Goal: Transaction & Acquisition: Purchase product/service

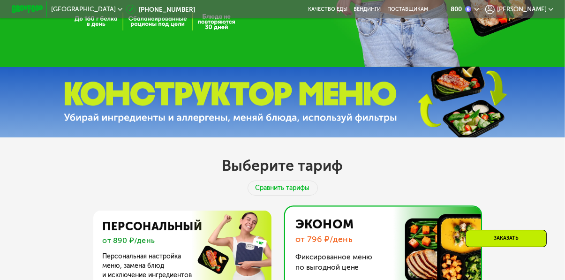
scroll to position [200, 0]
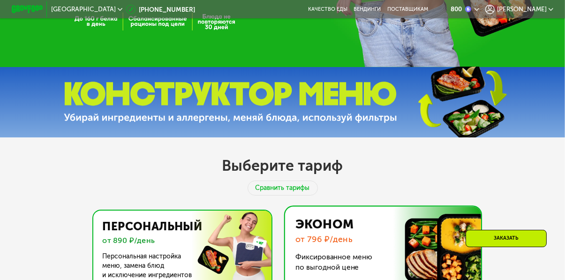
click at [173, 249] on img at bounding box center [180, 249] width 182 height 79
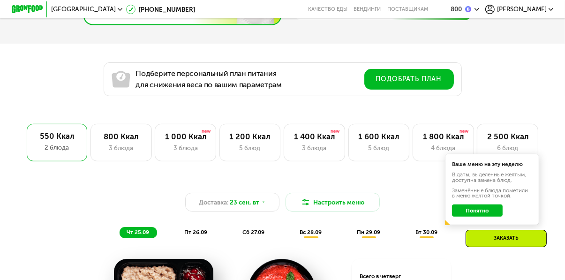
scroll to position [470, 0]
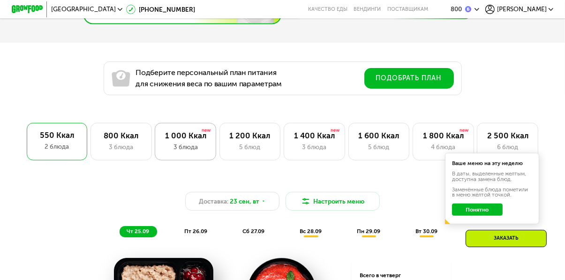
click at [186, 143] on div "3 блюда" at bounding box center [185, 146] width 45 height 9
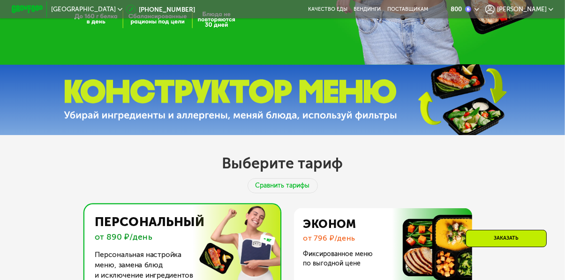
scroll to position [203, 0]
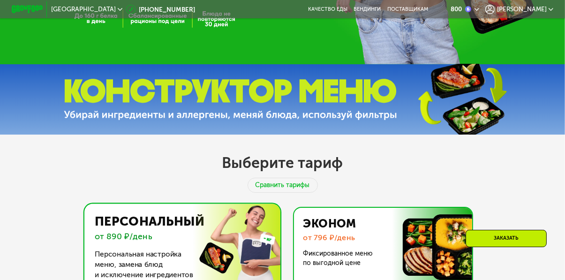
click at [389, 243] on img at bounding box center [380, 247] width 182 height 79
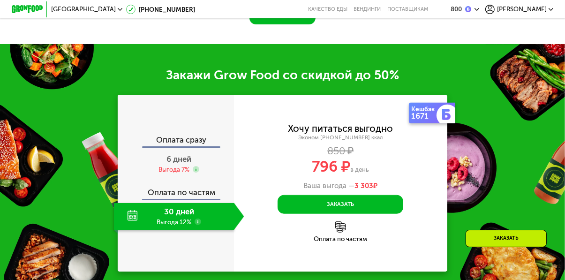
scroll to position [893, 0]
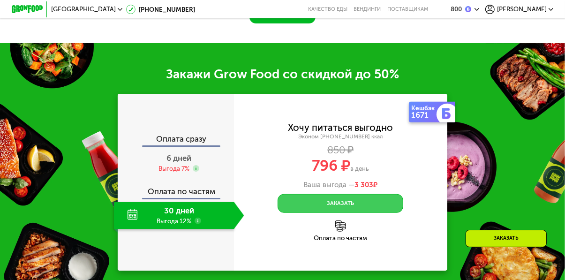
click at [346, 197] on button "Заказать" at bounding box center [341, 203] width 126 height 19
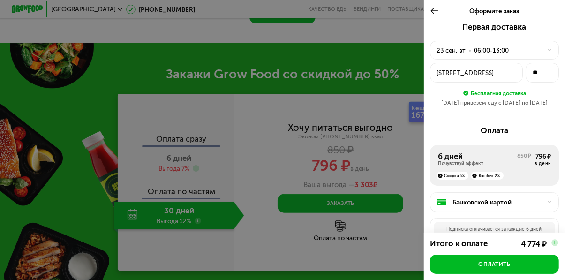
click at [437, 11] on use at bounding box center [435, 11] width 8 height 6
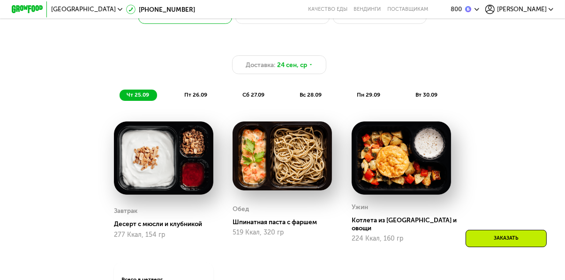
scroll to position [555, 0]
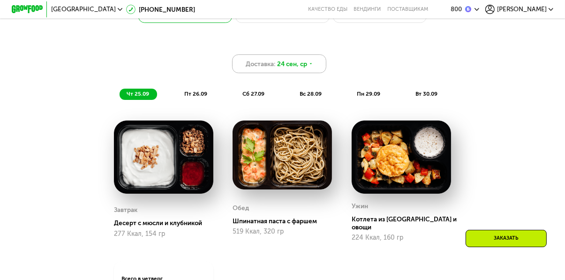
click at [295, 62] on span "24 сен, ср" at bounding box center [292, 63] width 30 height 9
click at [264, 66] on span "Доставка:" at bounding box center [261, 63] width 30 height 9
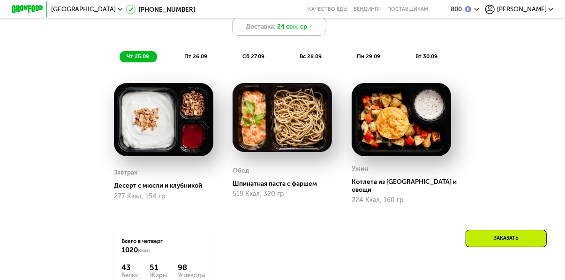
scroll to position [590, 0]
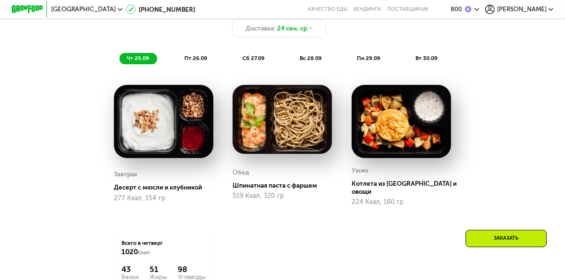
click at [312, 60] on span "вс 28.09" at bounding box center [311, 58] width 22 height 7
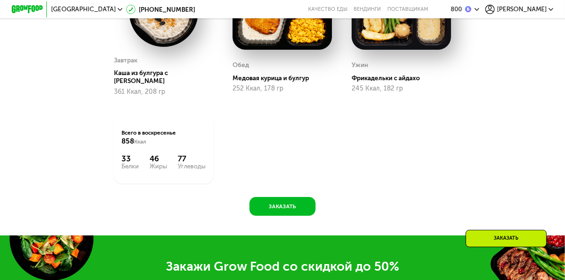
scroll to position [708, 0]
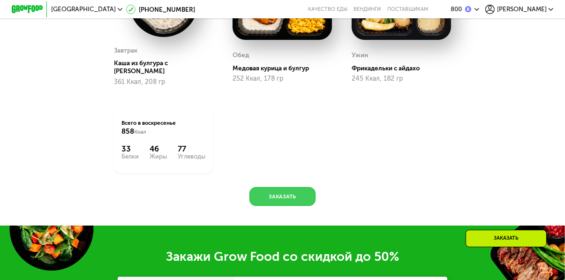
click at [285, 194] on button "Заказать" at bounding box center [282, 196] width 66 height 19
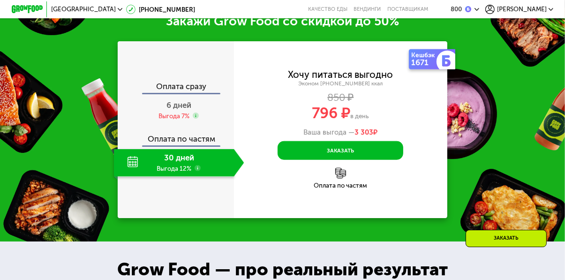
scroll to position [943, 0]
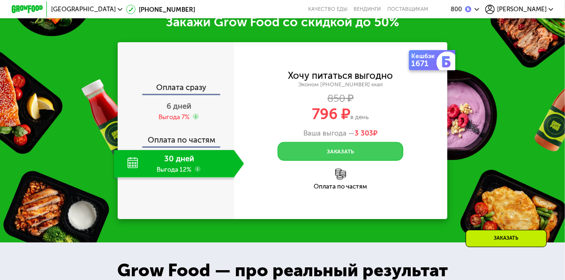
click at [344, 147] on button "Заказать" at bounding box center [341, 151] width 126 height 19
